Goal: Task Accomplishment & Management: Use online tool/utility

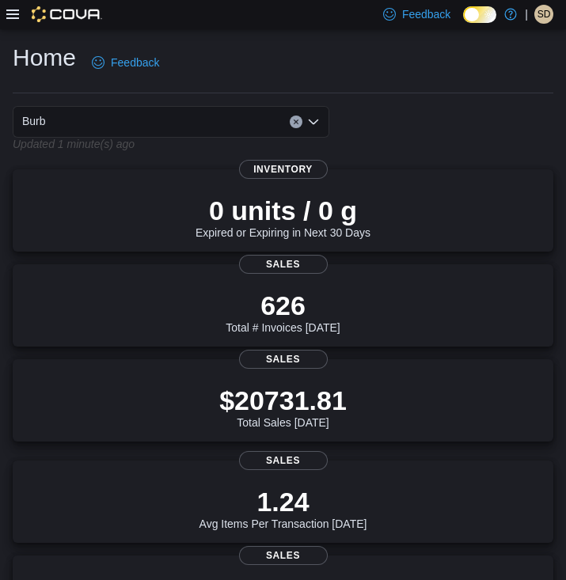
click at [15, 12] on icon at bounding box center [12, 14] width 13 height 13
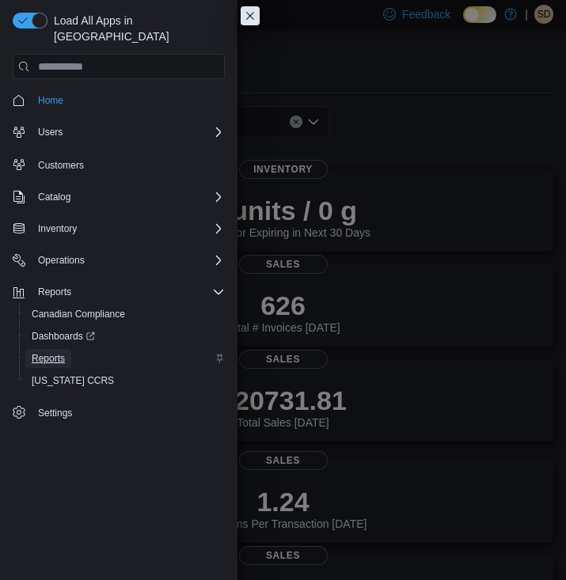
click at [55, 352] on span "Reports" at bounding box center [48, 358] width 33 height 13
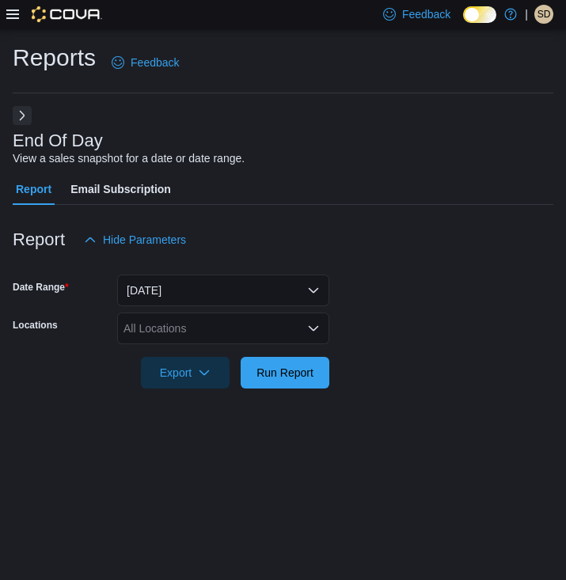
click at [158, 330] on div "All Locations" at bounding box center [223, 329] width 212 height 32
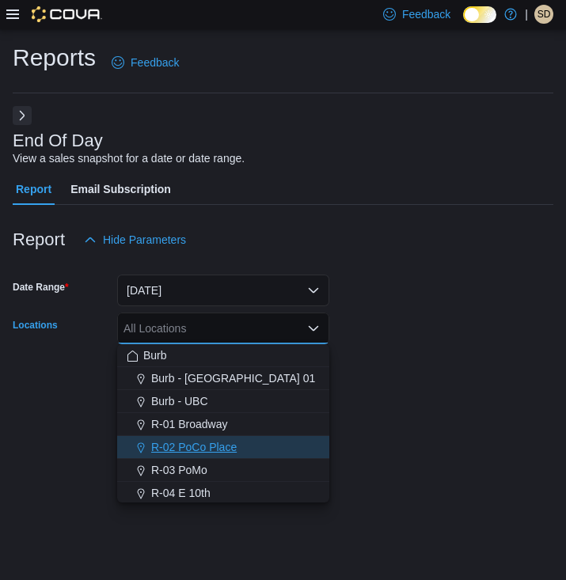
click at [196, 457] on button "R-02 PoCo Place" at bounding box center [223, 447] width 212 height 23
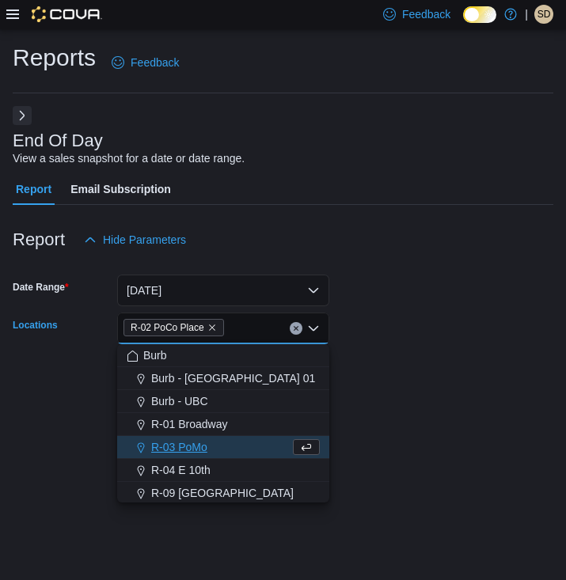
click at [360, 394] on div at bounding box center [283, 398] width 541 height 19
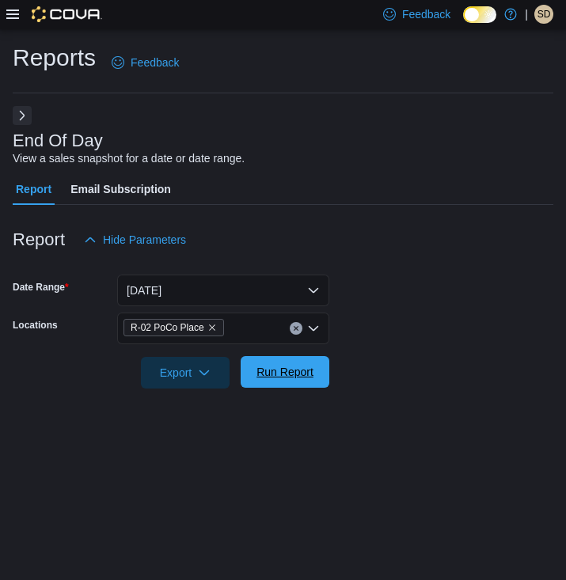
click at [303, 360] on span "Run Report" at bounding box center [285, 372] width 70 height 32
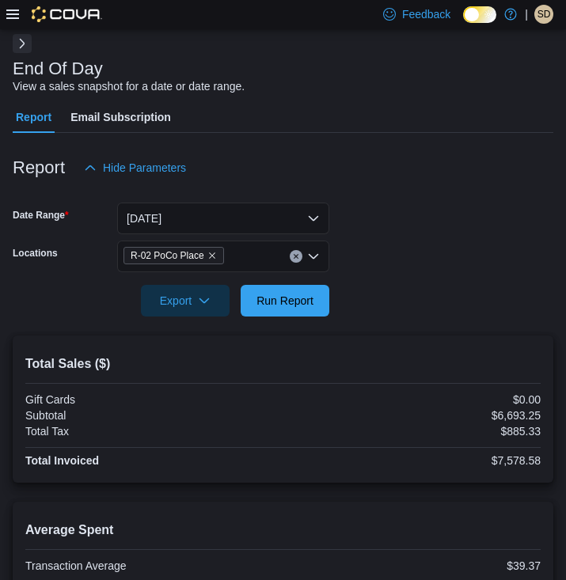
scroll to position [64, 0]
